Goal: Register for event/course

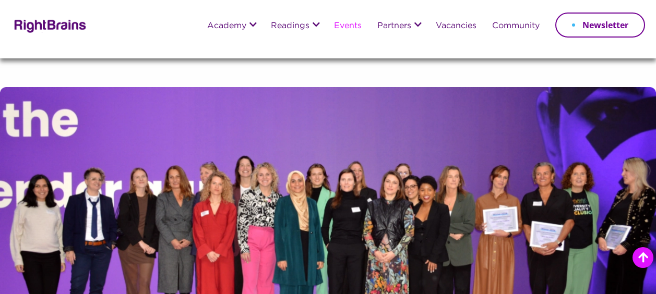
scroll to position [313, 0]
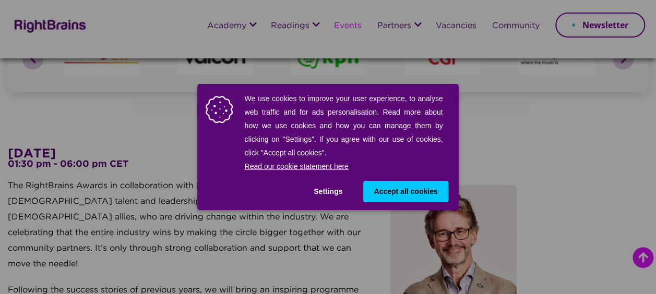
click at [399, 190] on span "Accept all cookies" at bounding box center [406, 191] width 64 height 11
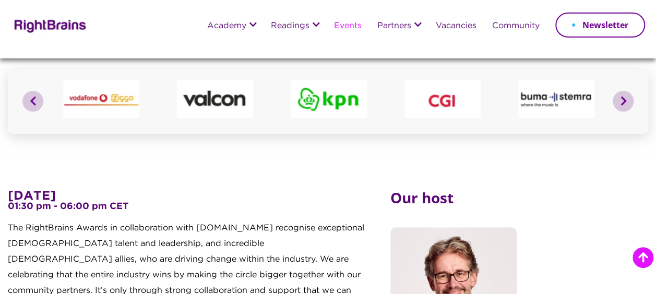
scroll to position [209, 0]
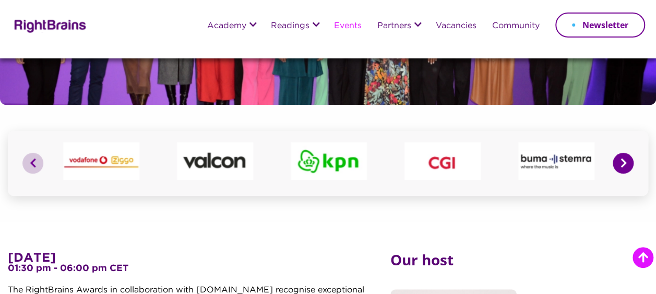
click at [621, 164] on button "Next" at bounding box center [623, 163] width 21 height 21
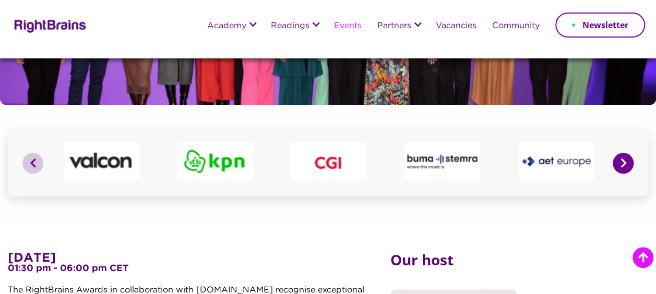
click at [622, 164] on button "Next" at bounding box center [623, 163] width 21 height 21
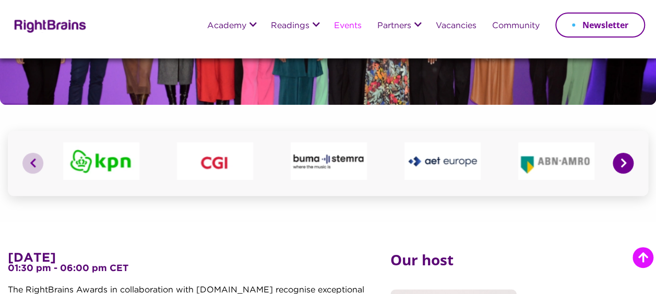
click at [623, 164] on button "Next" at bounding box center [623, 163] width 21 height 21
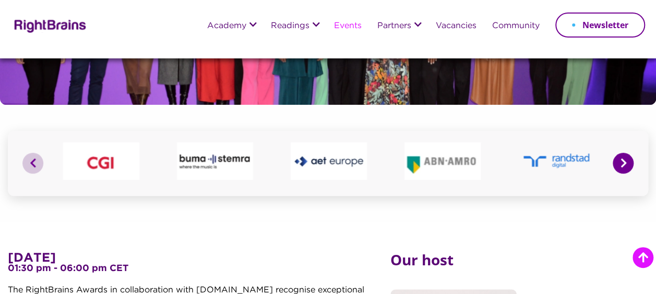
click at [623, 164] on button "Next" at bounding box center [623, 163] width 21 height 21
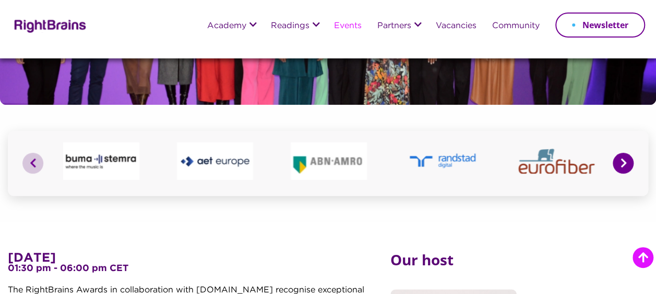
click at [623, 164] on button "Next" at bounding box center [623, 163] width 21 height 21
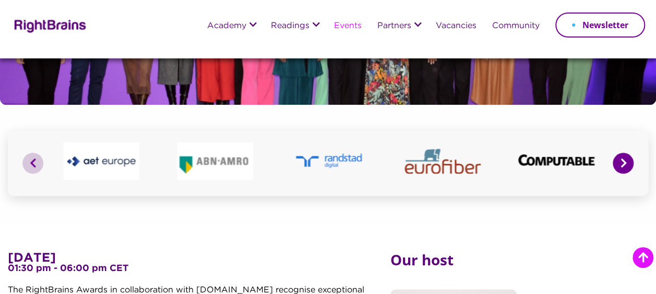
click at [623, 164] on button "Next" at bounding box center [623, 163] width 21 height 21
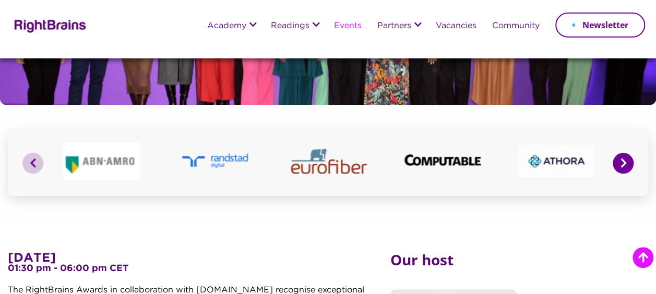
click at [623, 164] on button "Next" at bounding box center [623, 163] width 21 height 21
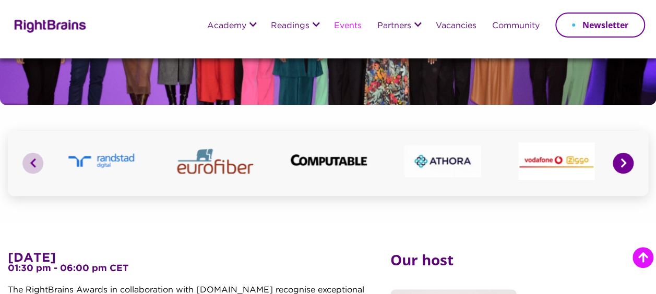
click at [623, 164] on button "Next" at bounding box center [623, 163] width 21 height 21
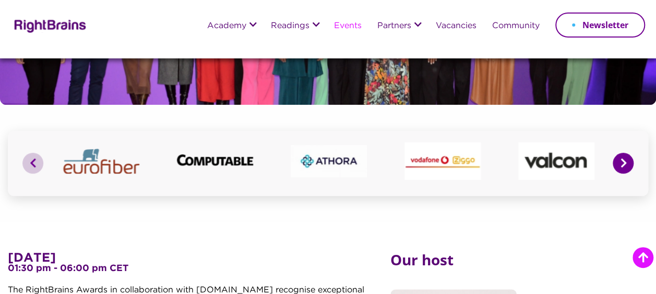
click at [623, 164] on button "Next" at bounding box center [623, 163] width 21 height 21
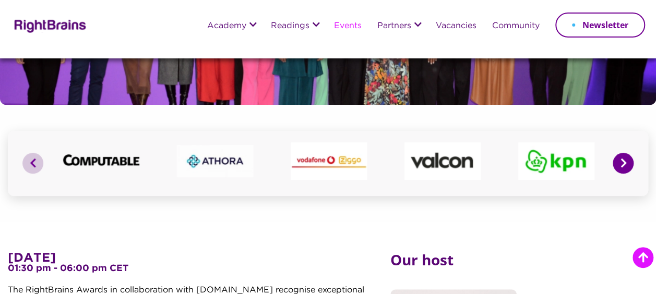
click at [623, 164] on button "Next" at bounding box center [623, 163] width 21 height 21
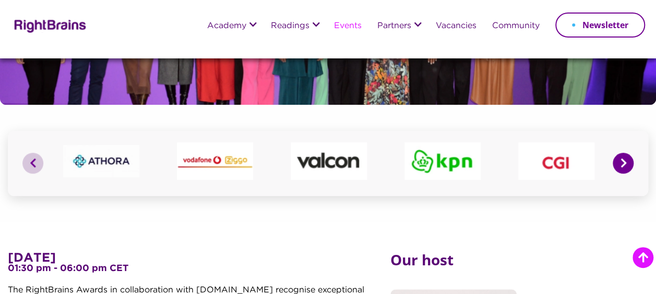
click at [623, 164] on button "Next" at bounding box center [623, 163] width 21 height 21
click at [624, 164] on button "Next" at bounding box center [623, 163] width 21 height 21
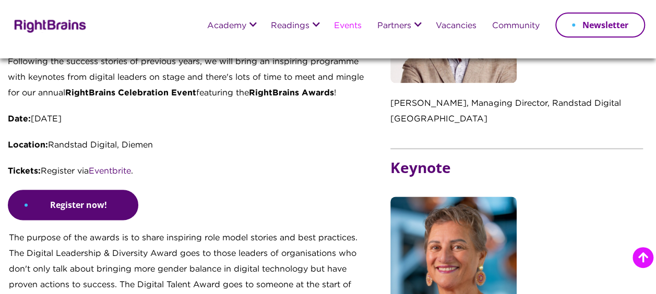
scroll to position [526, 0]
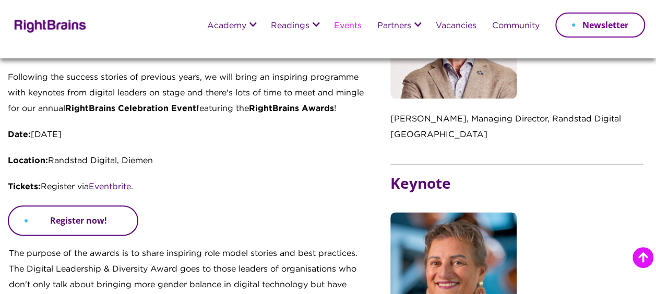
click at [68, 206] on link "Register now!" at bounding box center [73, 221] width 130 height 30
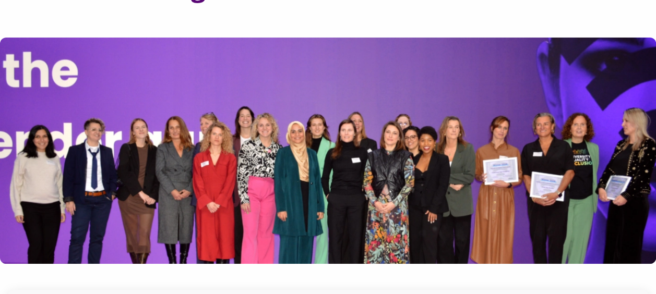
scroll to position [56, 0]
